Goal: Information Seeking & Learning: Learn about a topic

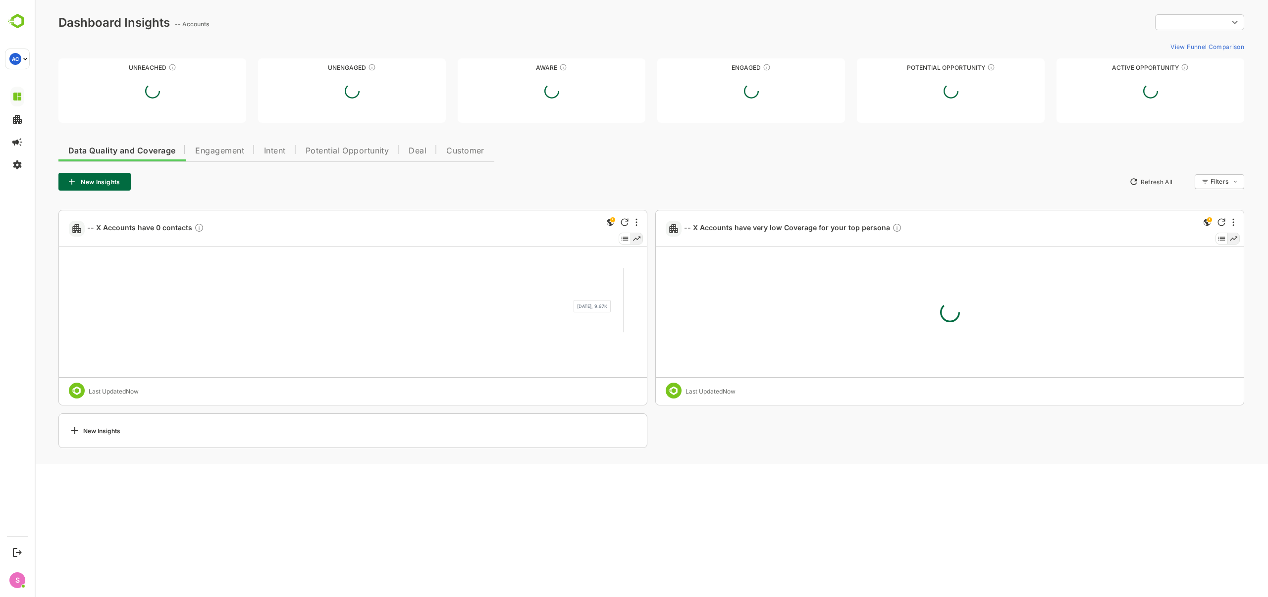
type input "**********"
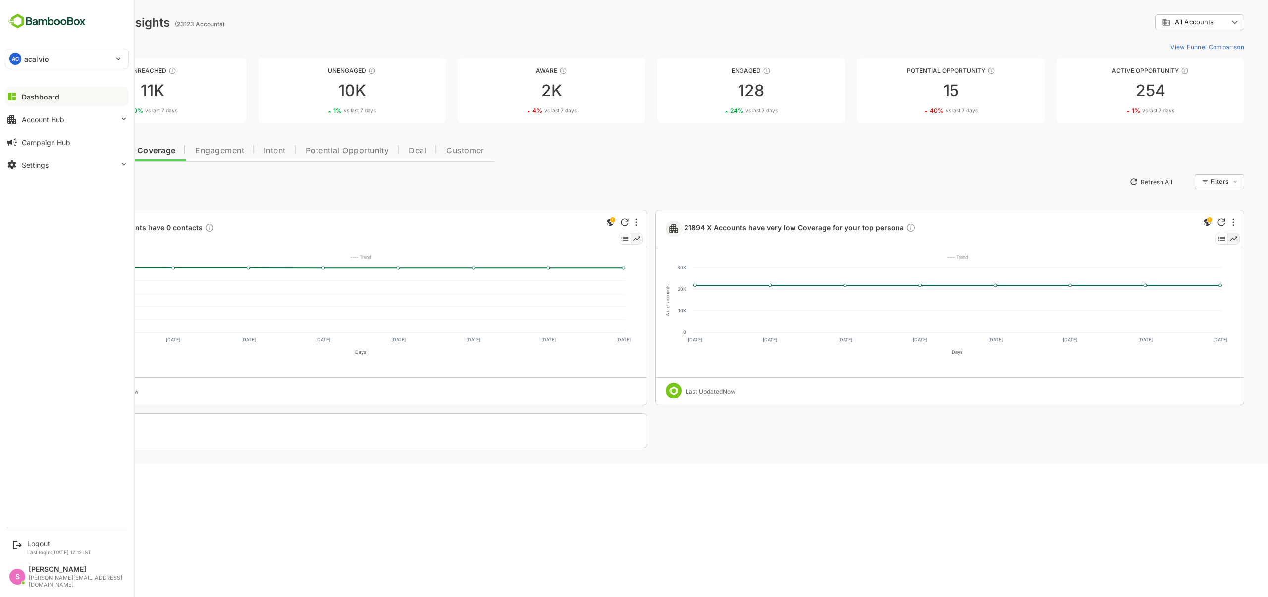
click at [38, 90] on button "Dashboard" at bounding box center [67, 97] width 124 height 20
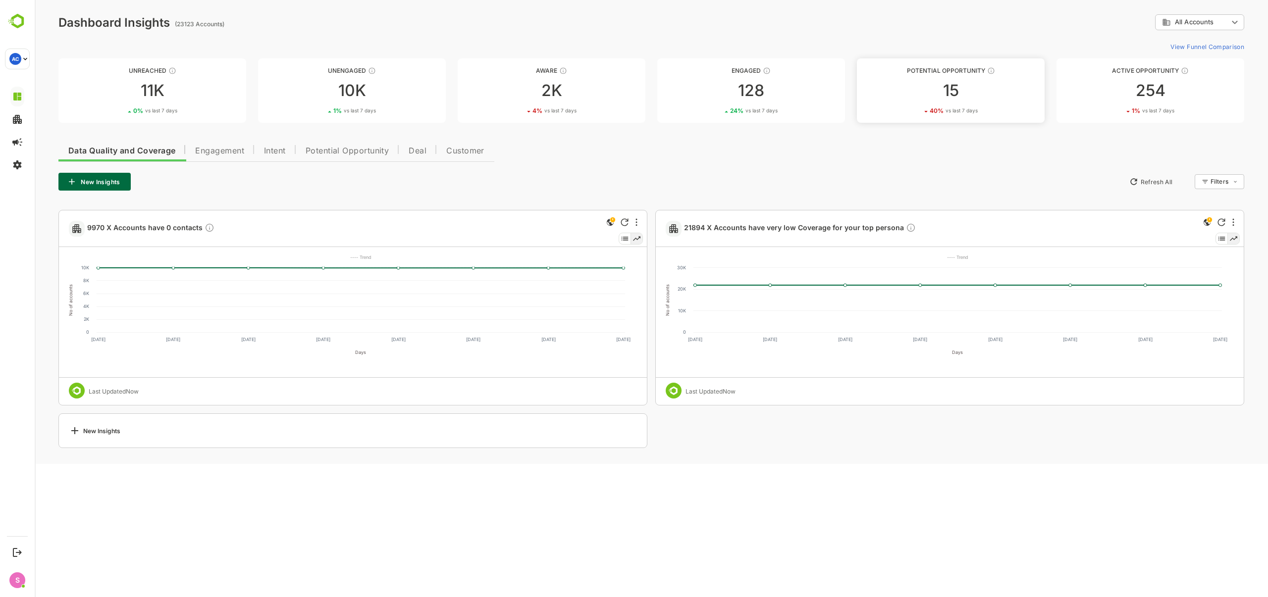
click at [955, 97] on div "15" at bounding box center [951, 91] width 188 height 16
click at [335, 149] on span "Potential Opportunity" at bounding box center [348, 151] width 84 height 8
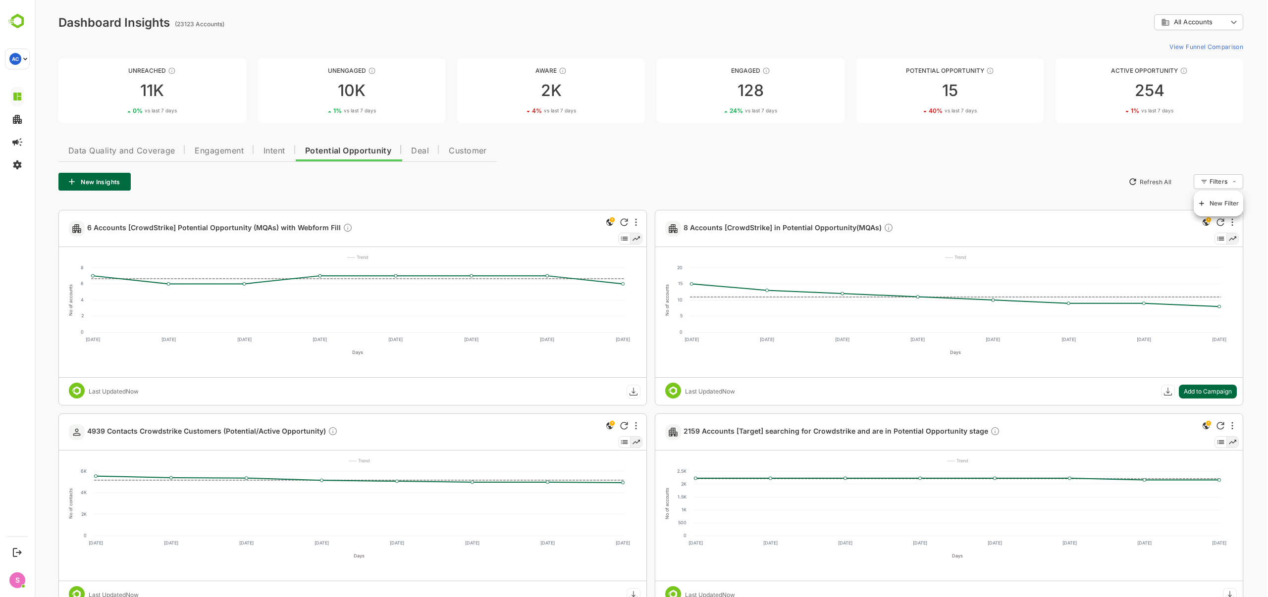
click at [1217, 184] on body "**********" at bounding box center [651, 414] width 1233 height 829
click at [1218, 200] on span "New Filter" at bounding box center [1225, 204] width 30 height 12
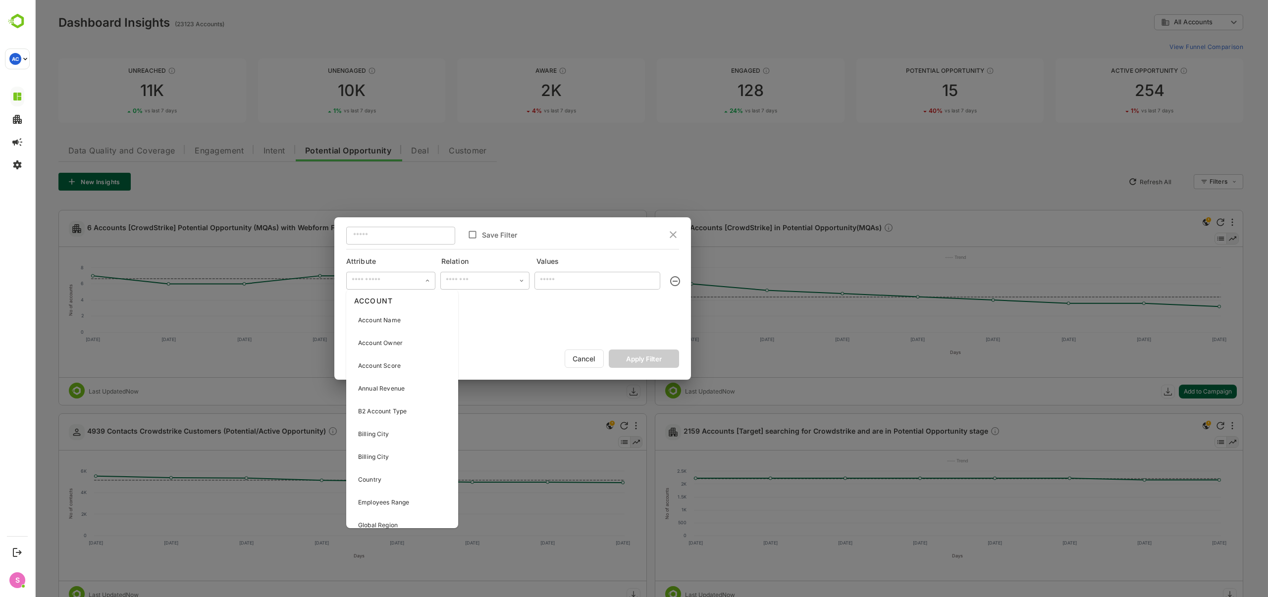
click at [422, 280] on input "text" at bounding box center [390, 280] width 83 height 15
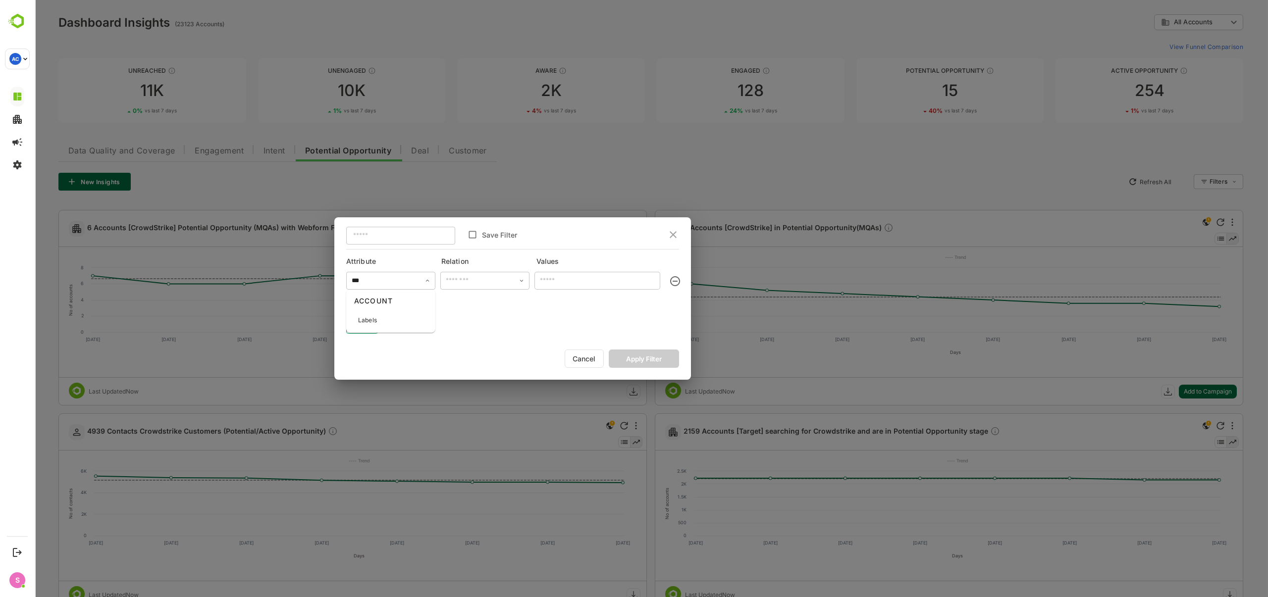
click at [394, 317] on div "Labels" at bounding box center [390, 320] width 85 height 21
type input "******"
click at [563, 274] on input "text" at bounding box center [598, 281] width 126 height 18
click at [490, 283] on input "text" at bounding box center [484, 280] width 83 height 15
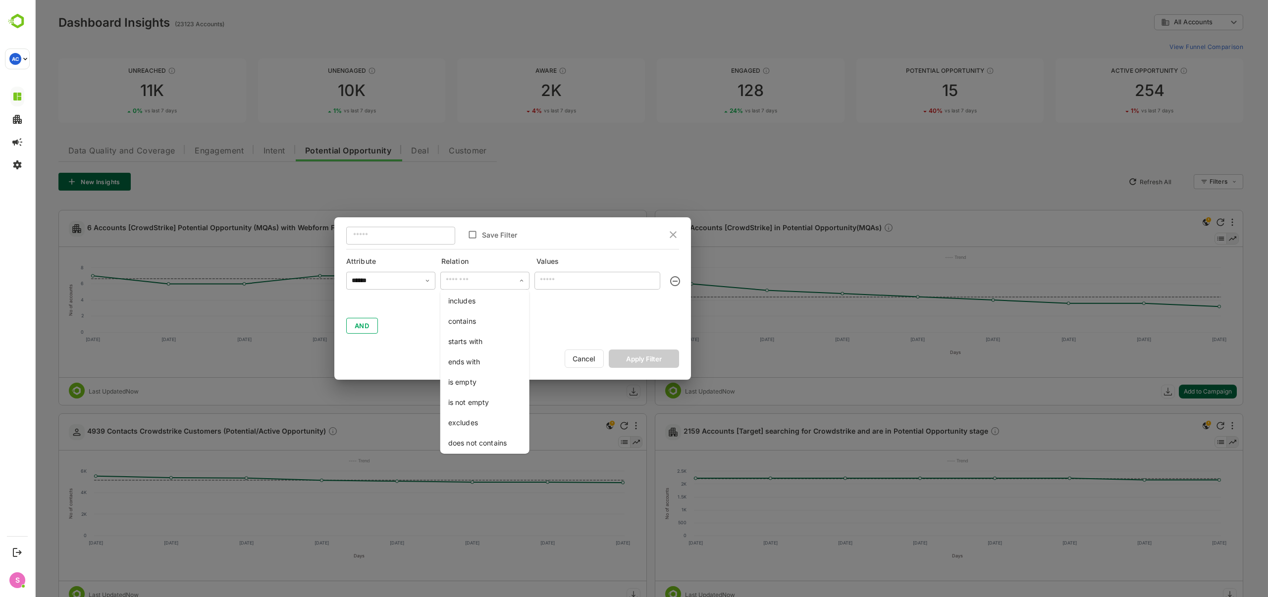
drag, startPoint x: 474, startPoint y: 302, endPoint x: 506, endPoint y: 292, distance: 34.3
click at [474, 303] on li "includes" at bounding box center [484, 301] width 85 height 18
type input "********"
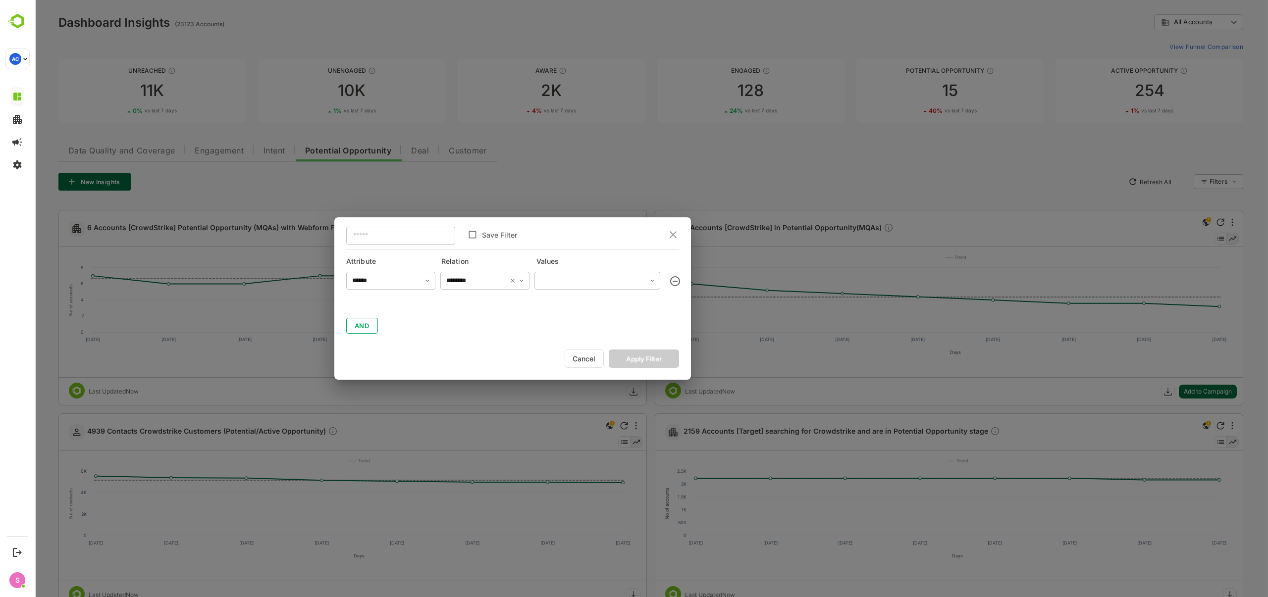
click at [565, 279] on input "text" at bounding box center [597, 280] width 120 height 17
click at [665, 362] on button "Apply Filter" at bounding box center [644, 359] width 70 height 18
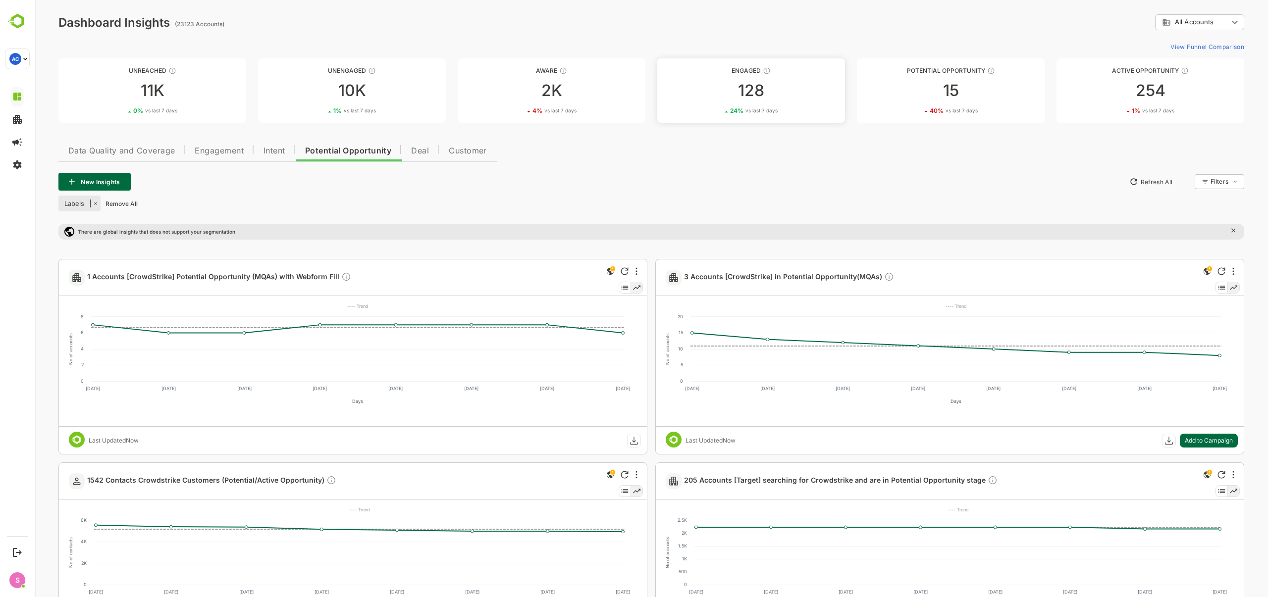
click at [765, 94] on div "128" at bounding box center [751, 91] width 188 height 16
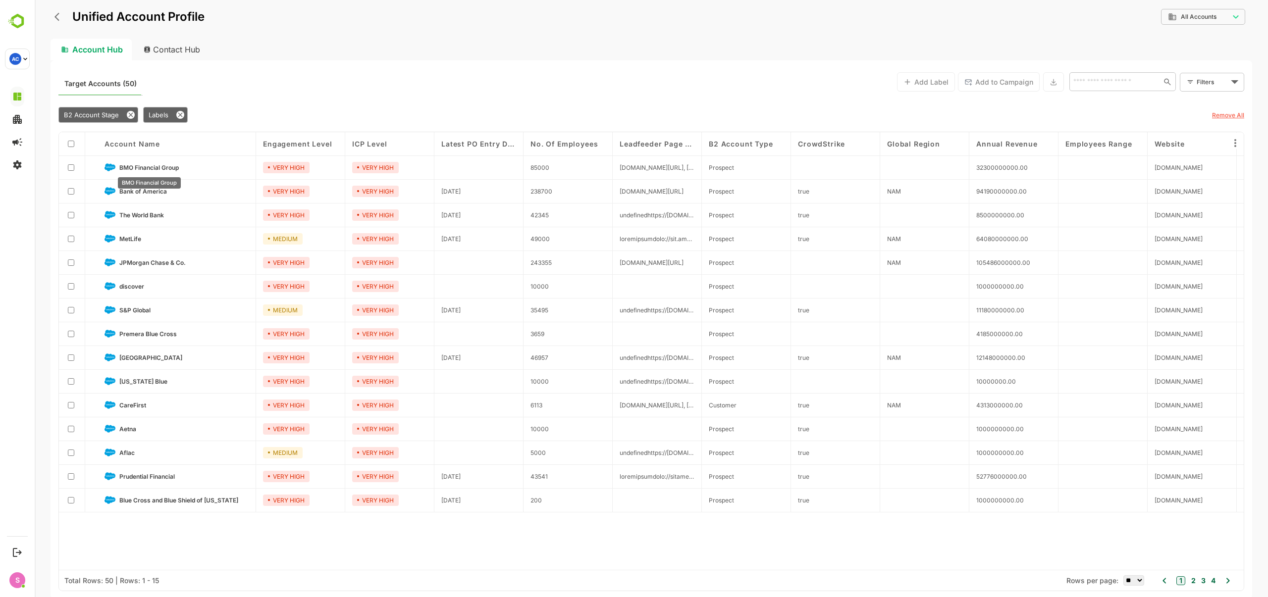
drag, startPoint x: 156, startPoint y: 168, endPoint x: 130, endPoint y: 164, distance: 26.0
click at [130, 164] on span "BMO Financial Group" at bounding box center [148, 167] width 59 height 7
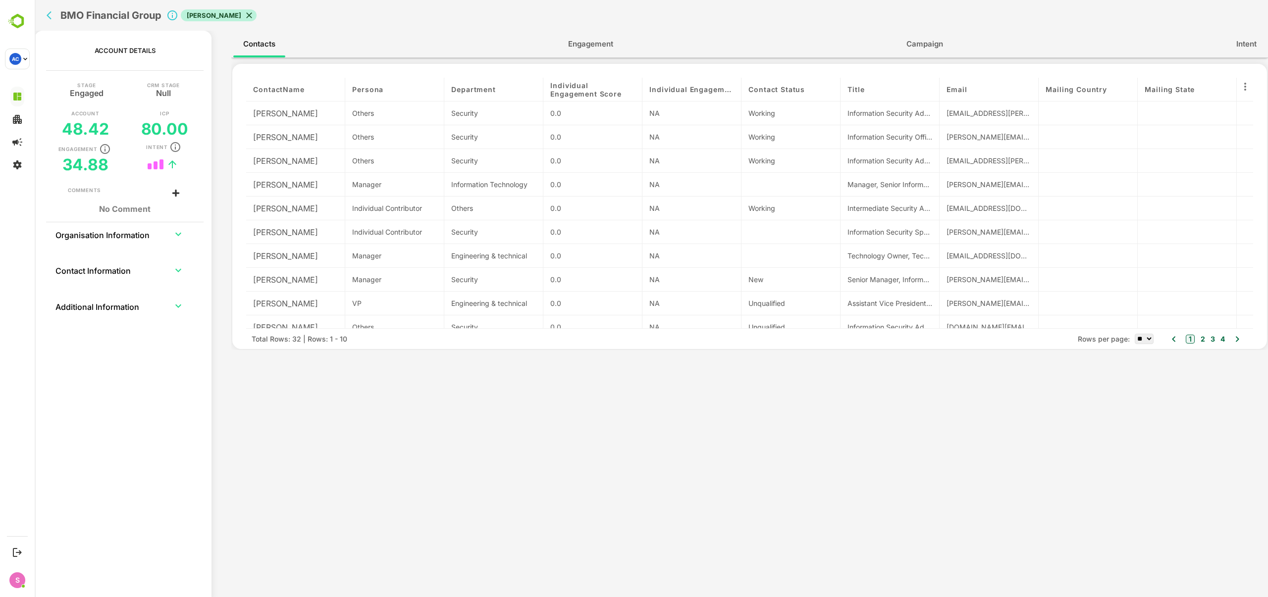
click at [582, 50] on button "Engagement" at bounding box center [590, 44] width 65 height 24
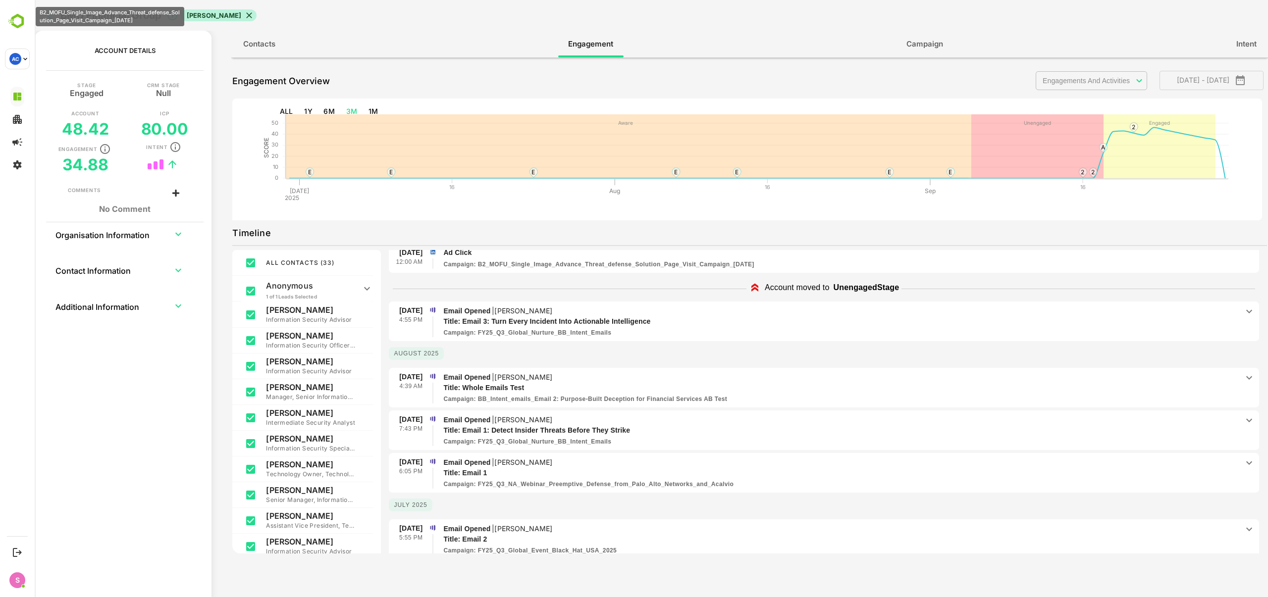
scroll to position [99, 0]
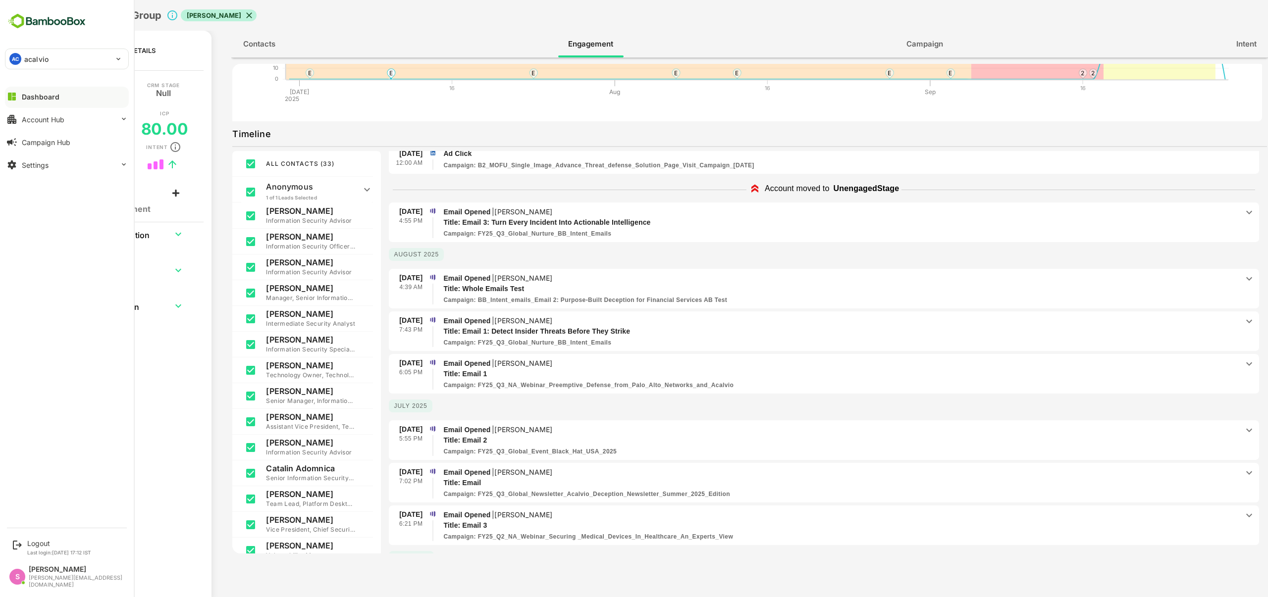
click at [46, 101] on button "Dashboard" at bounding box center [67, 97] width 124 height 20
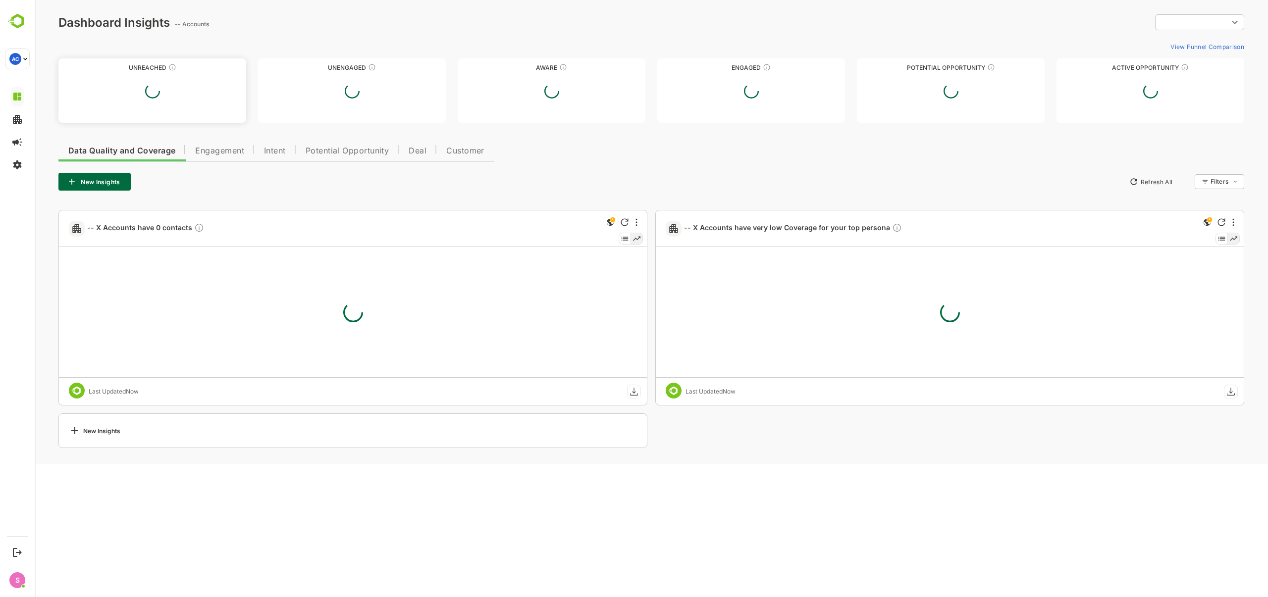
type input "**********"
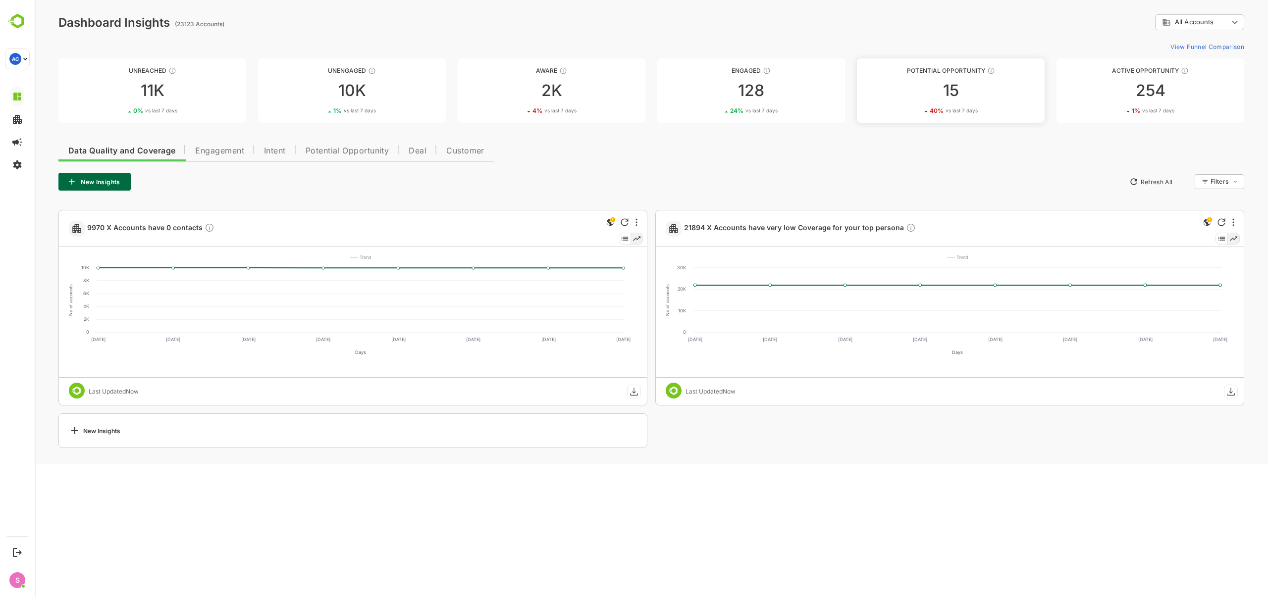
click at [952, 90] on div "15" at bounding box center [951, 91] width 188 height 16
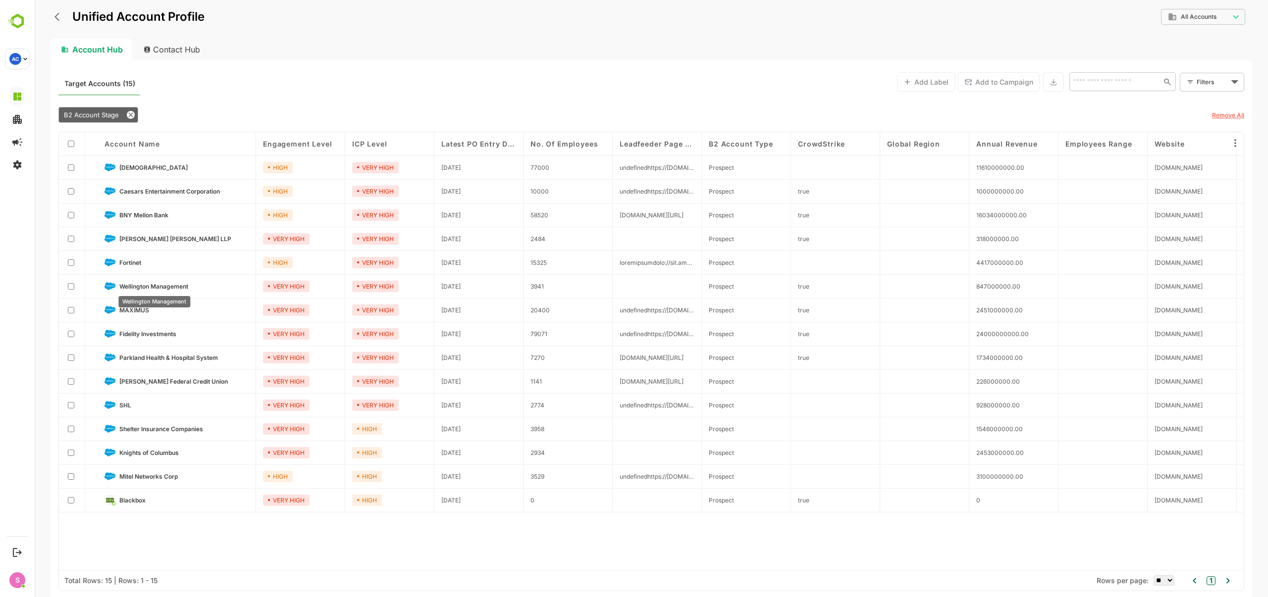
click at [138, 285] on span "Wellington Management" at bounding box center [153, 286] width 69 height 7
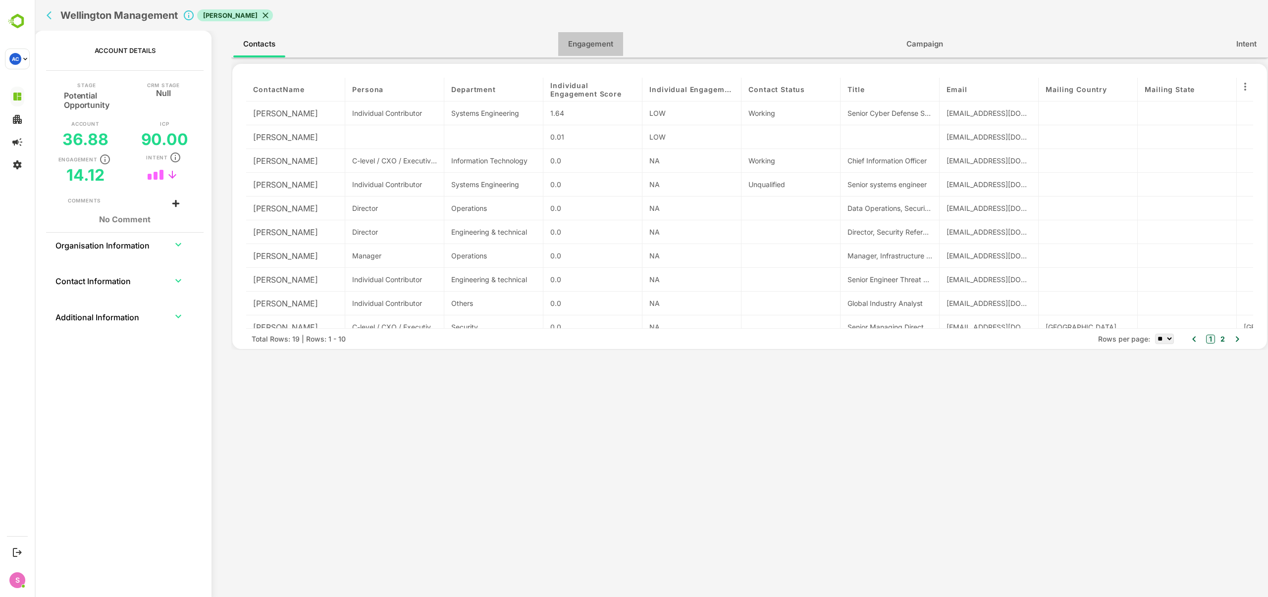
click at [596, 46] on span "Engagement" at bounding box center [590, 44] width 45 height 13
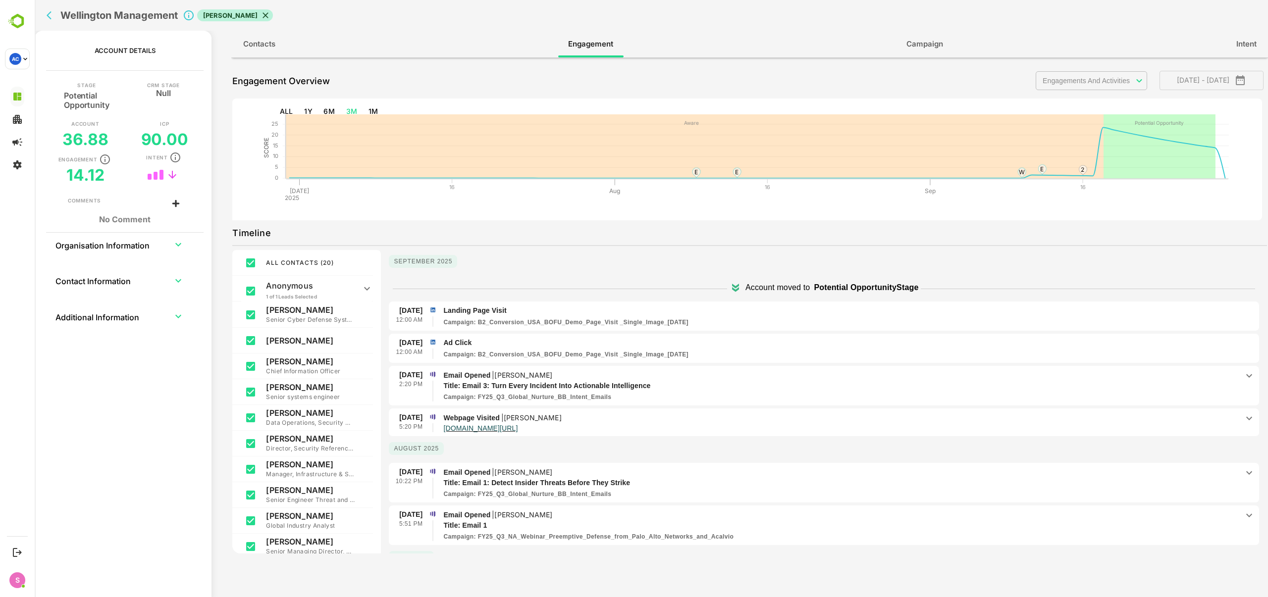
scroll to position [99, 0]
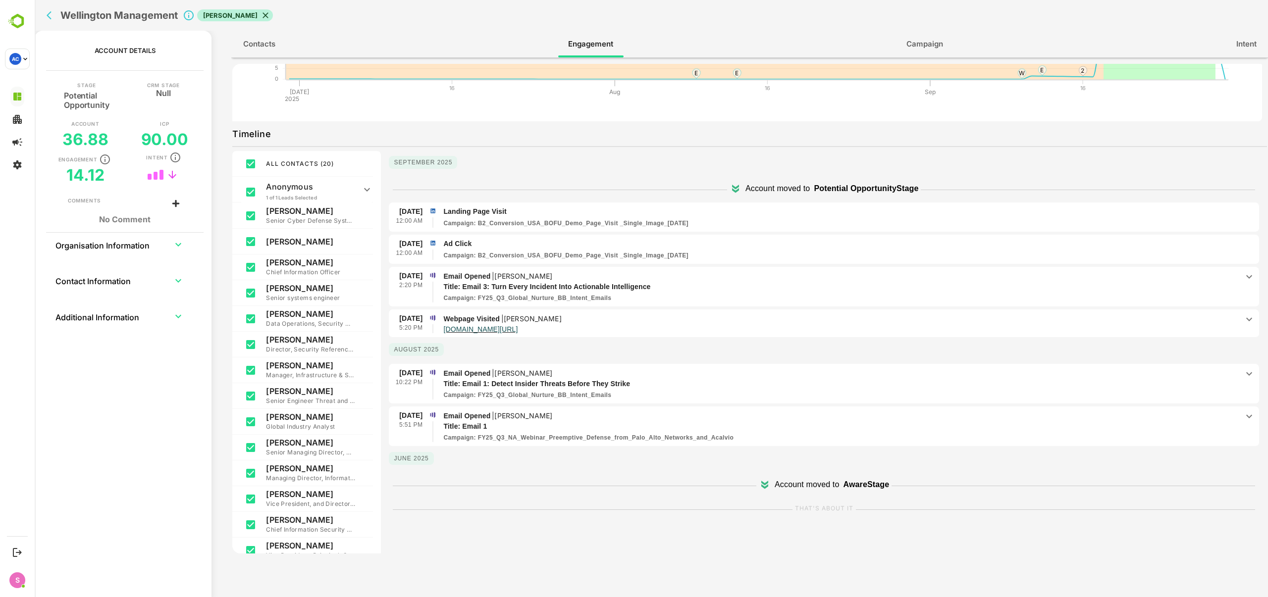
drag, startPoint x: 553, startPoint y: 368, endPoint x: 504, endPoint y: 371, distance: 49.1
click at [504, 371] on p "Email Opened | James McNay" at bounding box center [840, 373] width 795 height 11
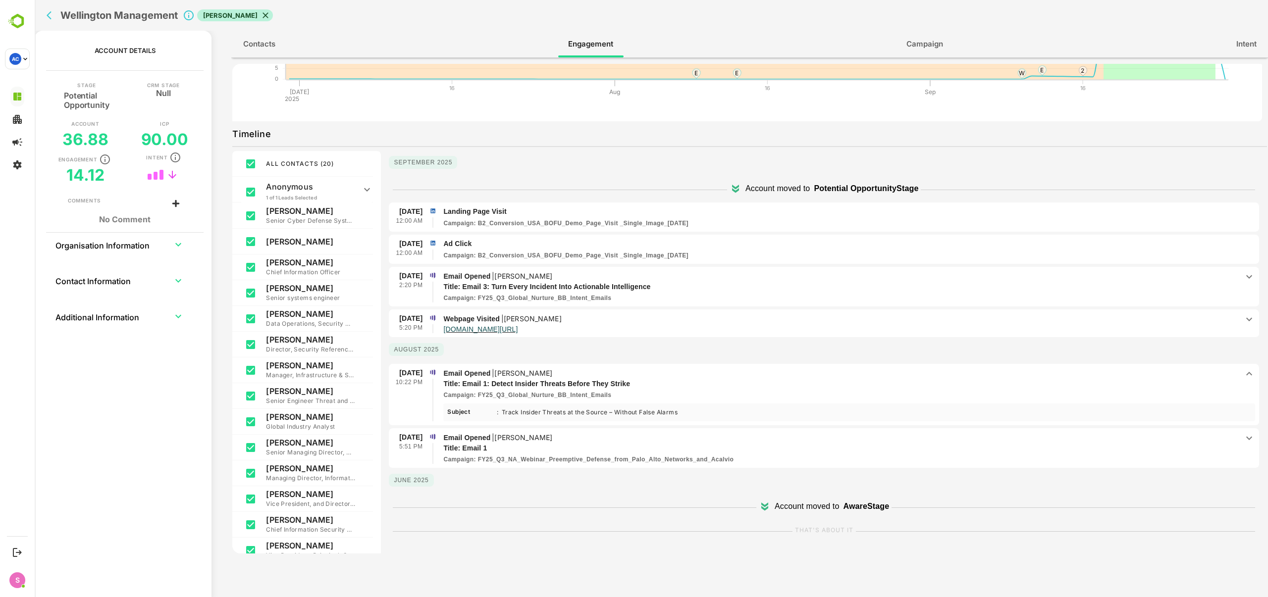
drag, startPoint x: 548, startPoint y: 371, endPoint x: 503, endPoint y: 372, distance: 44.6
click at [503, 372] on p "Email Opened | James McNay" at bounding box center [840, 373] width 795 height 11
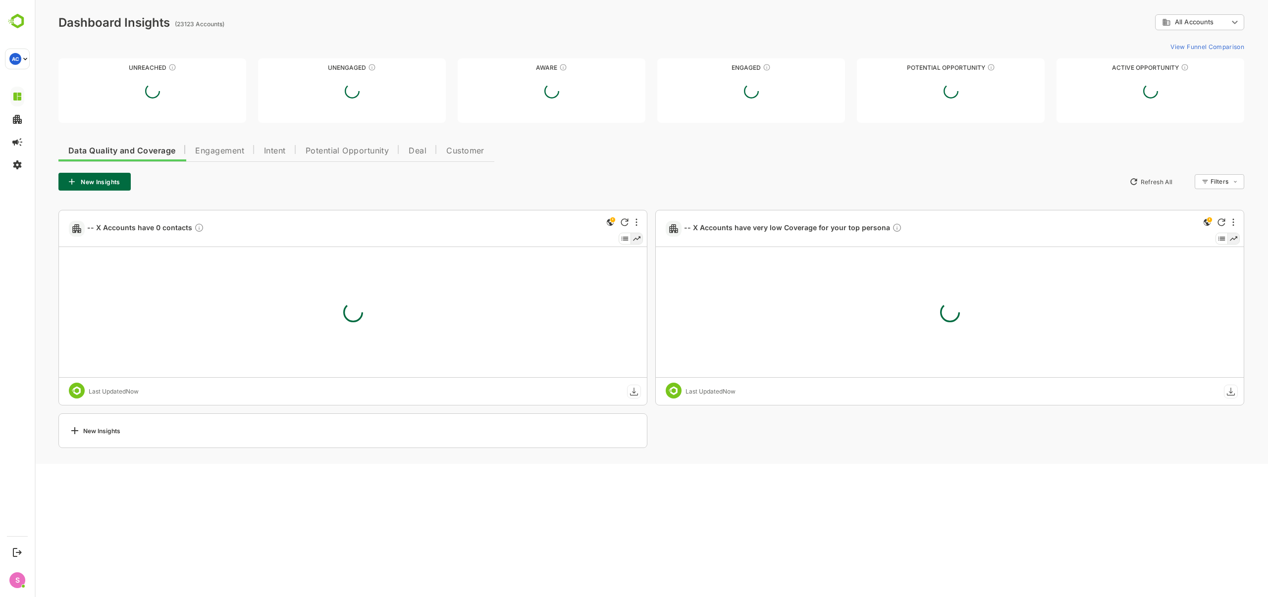
scroll to position [0, 0]
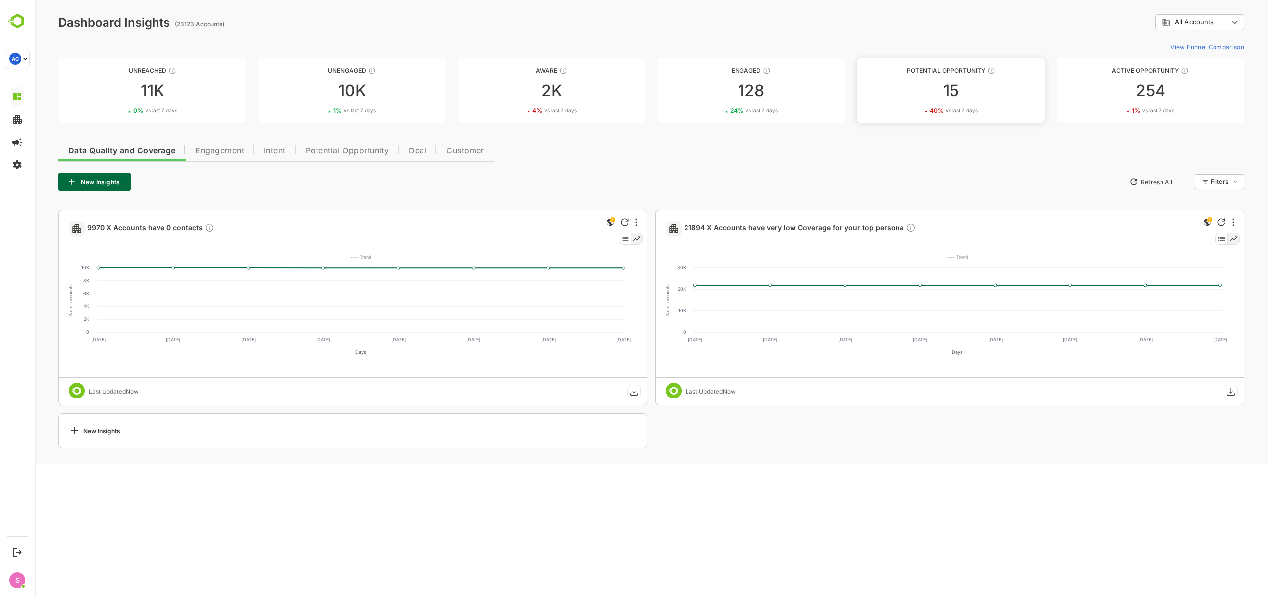
click at [956, 92] on div "15" at bounding box center [951, 91] width 188 height 16
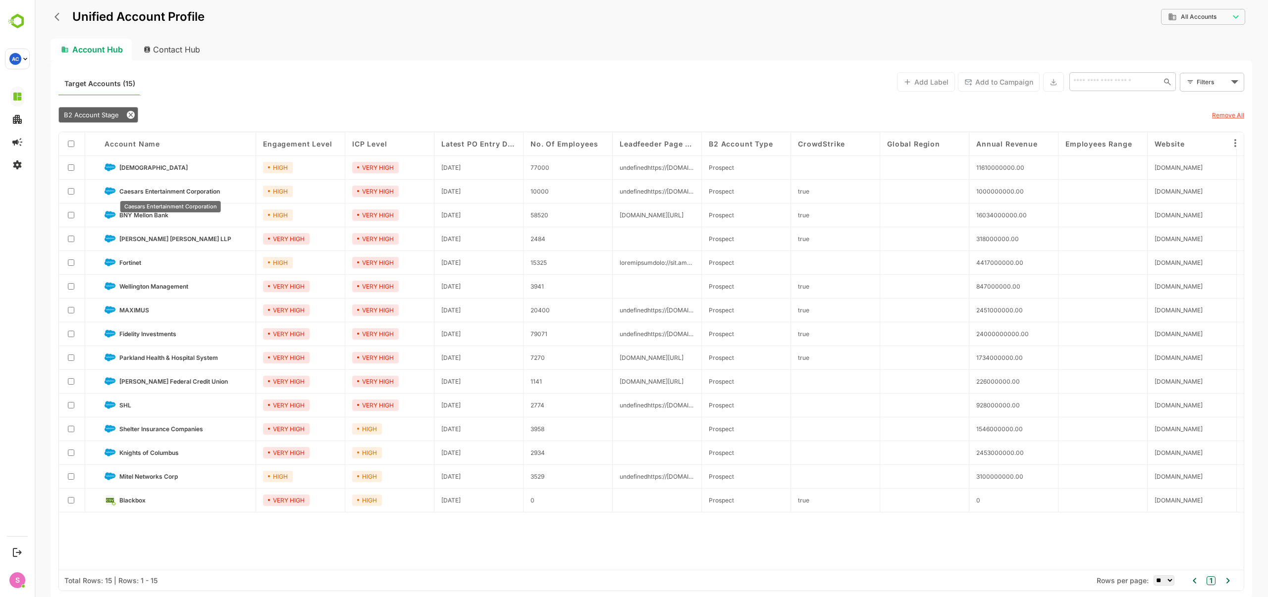
click at [129, 213] on div "Caesars Entertainment Corporation" at bounding box center [170, 203] width 103 height 19
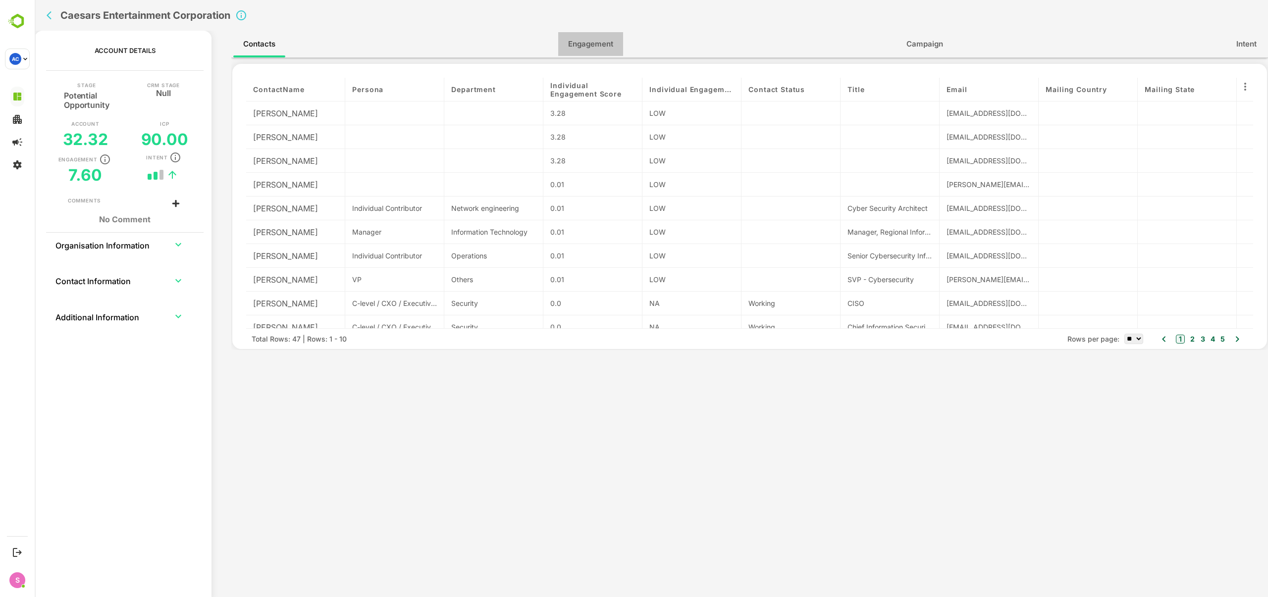
click at [586, 47] on span "Engagement" at bounding box center [590, 44] width 45 height 13
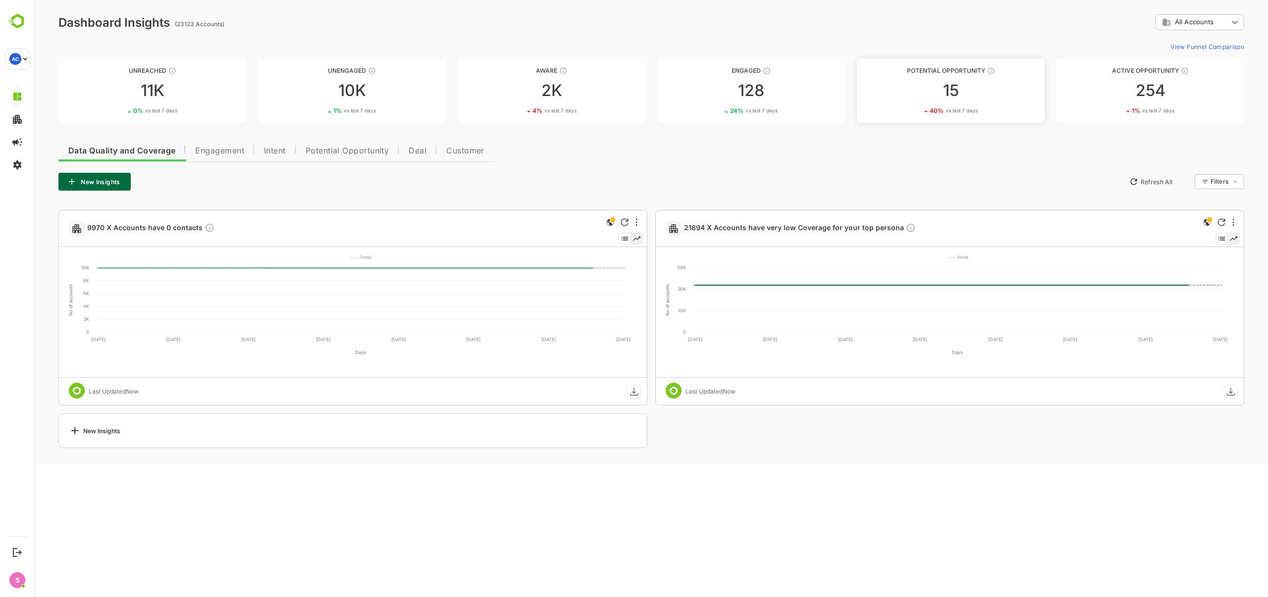
click at [930, 85] on div "15" at bounding box center [951, 91] width 188 height 16
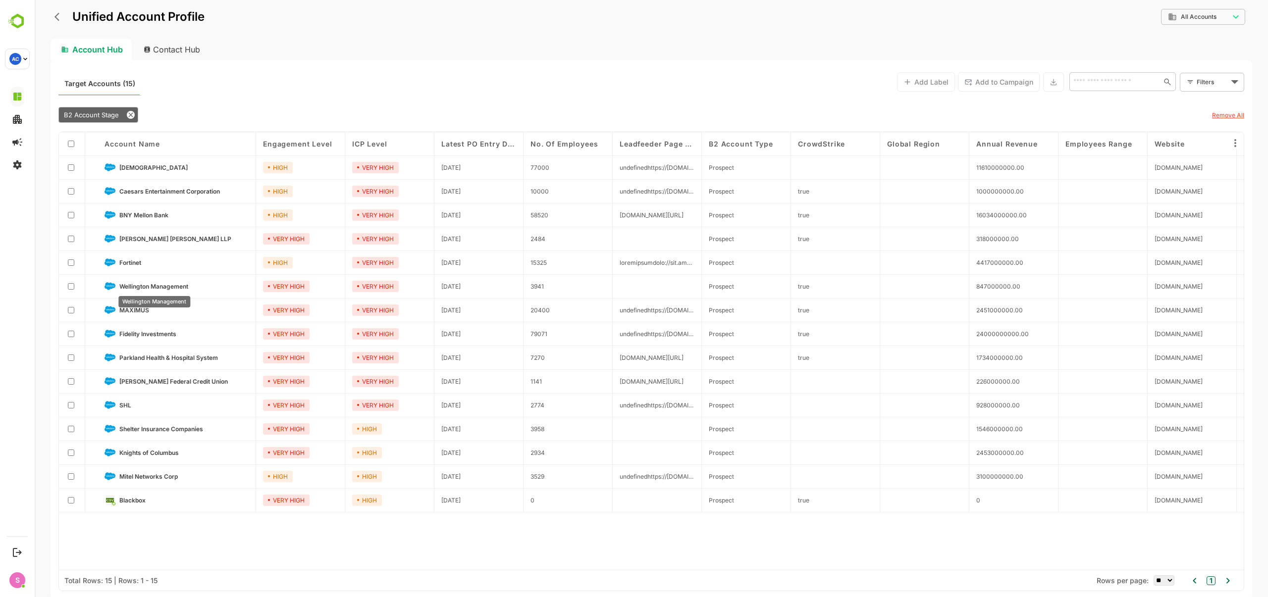
click at [158, 285] on span "Wellington Management" at bounding box center [153, 286] width 69 height 7
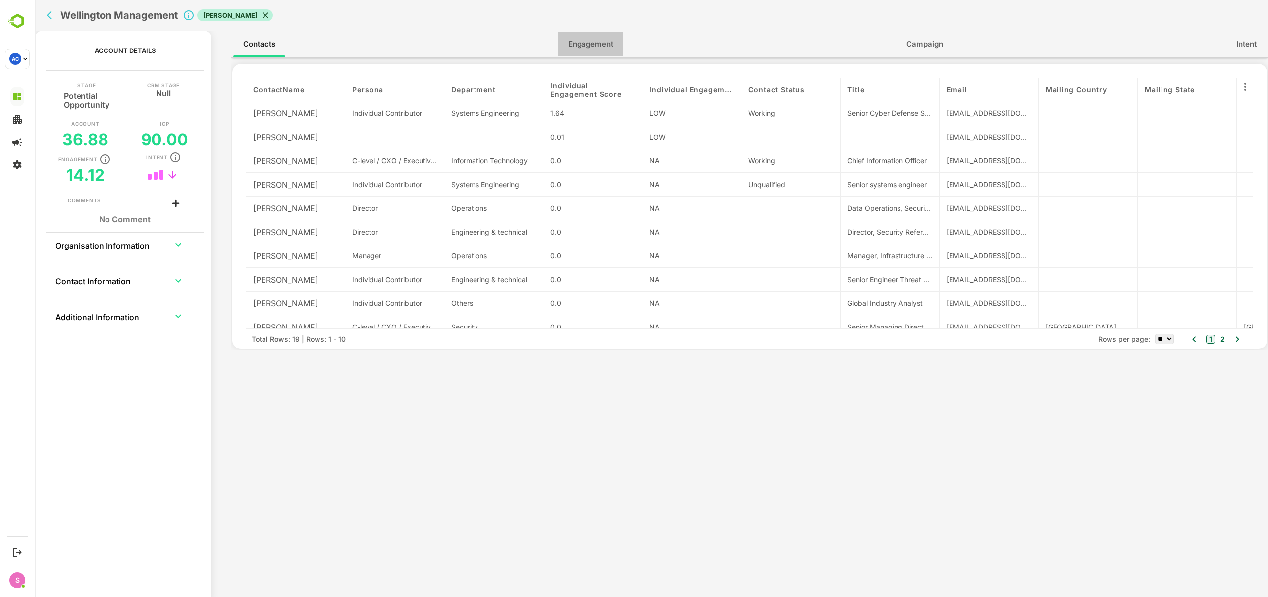
click at [587, 44] on span "Engagement" at bounding box center [590, 44] width 45 height 13
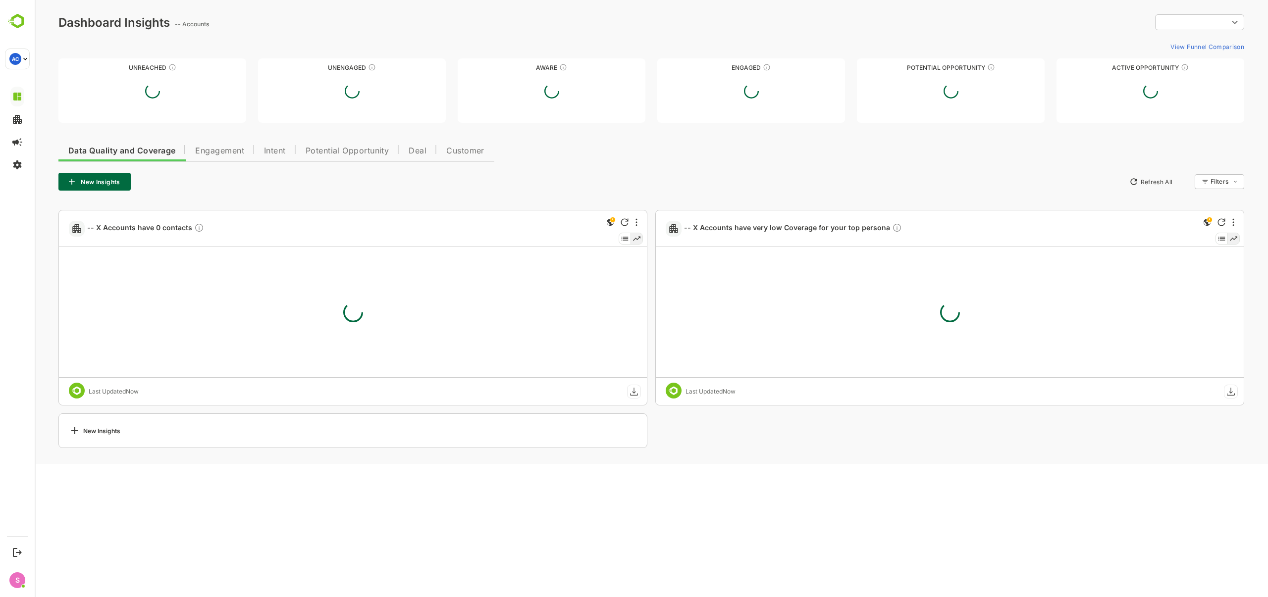
type input "**********"
